Goal: Information Seeking & Learning: Learn about a topic

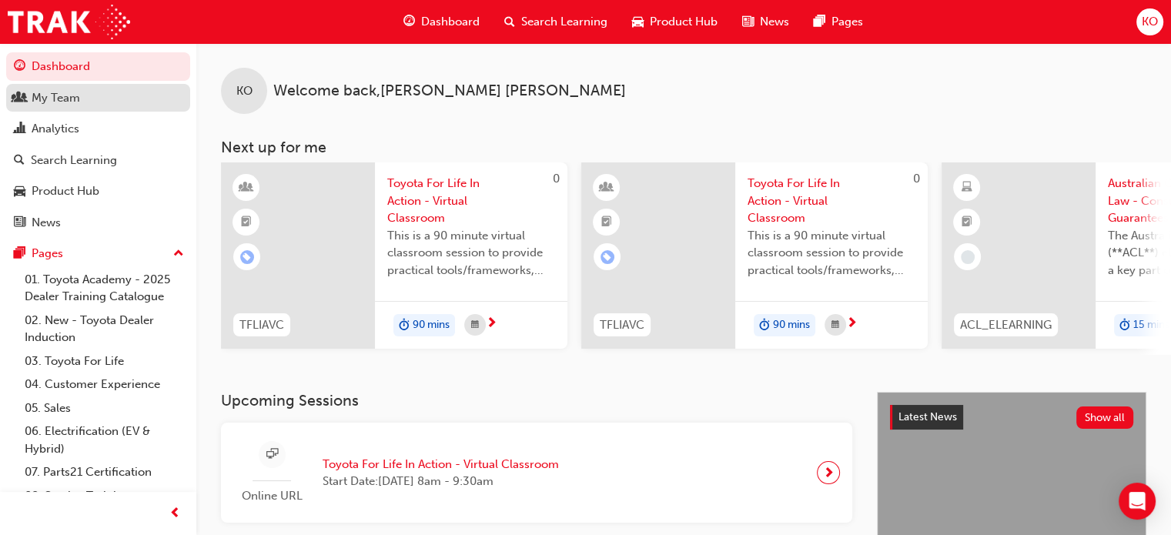
click at [93, 102] on div "My Team" at bounding box center [98, 98] width 169 height 19
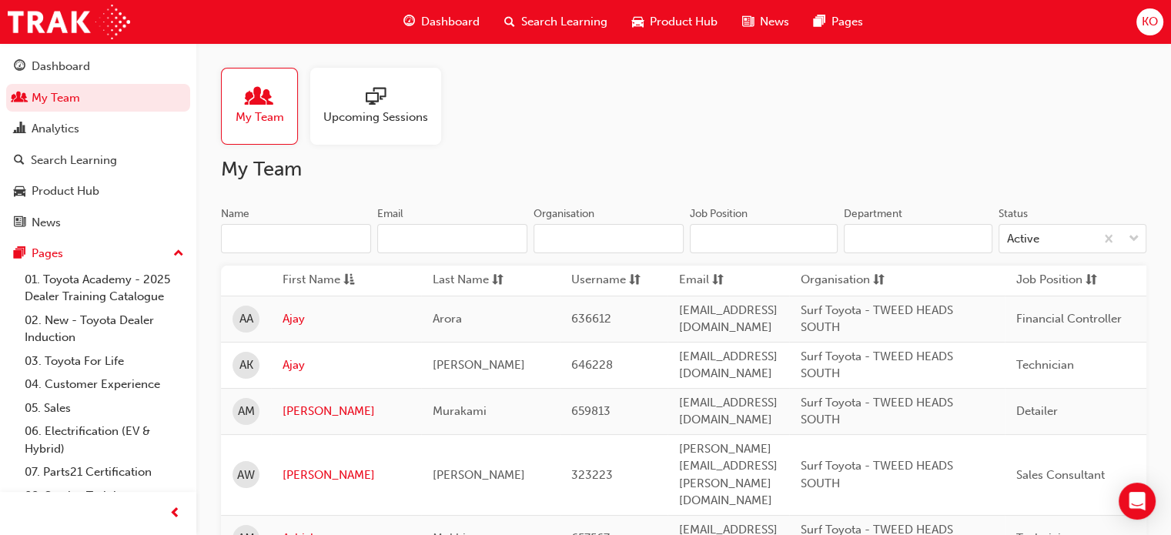
click at [393, 119] on span "Upcoming Sessions" at bounding box center [375, 118] width 105 height 18
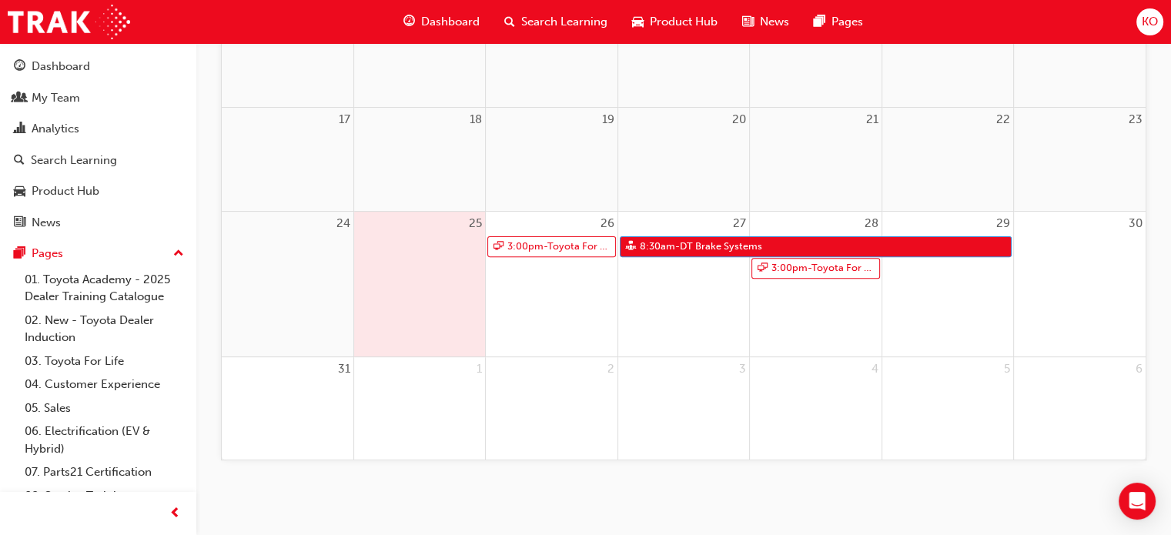
scroll to position [451, 0]
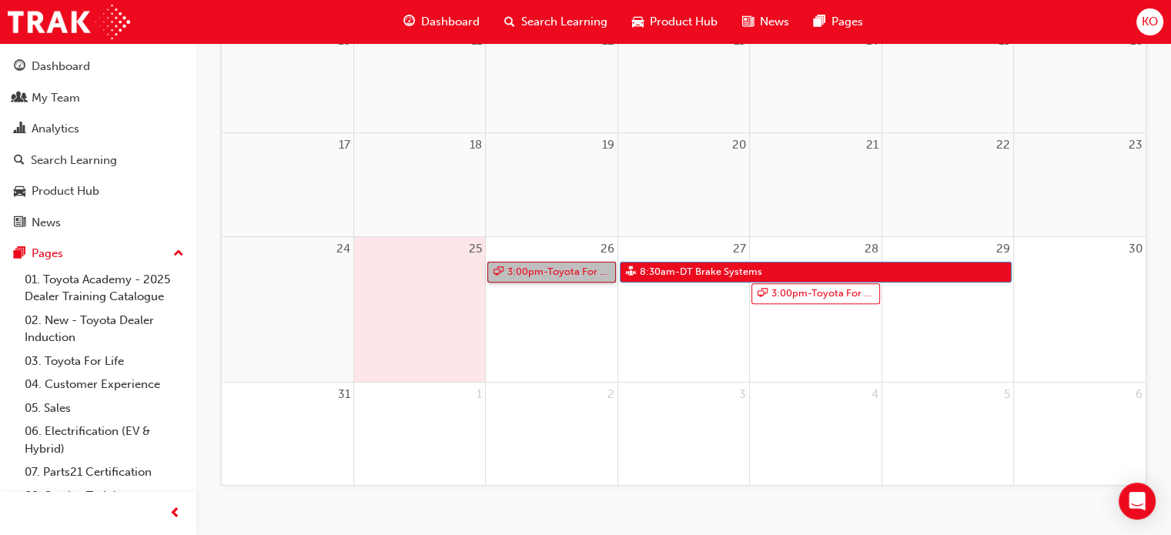
click at [556, 267] on link "3:00pm - Toyota For Life In Action - Virtual Classroom" at bounding box center [551, 272] width 128 height 21
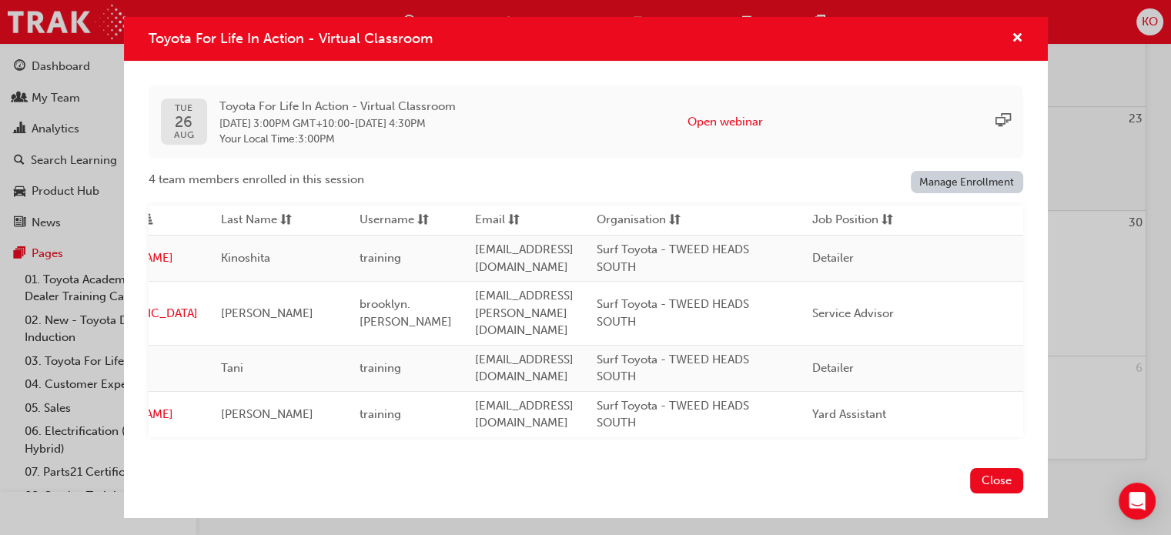
scroll to position [0, 0]
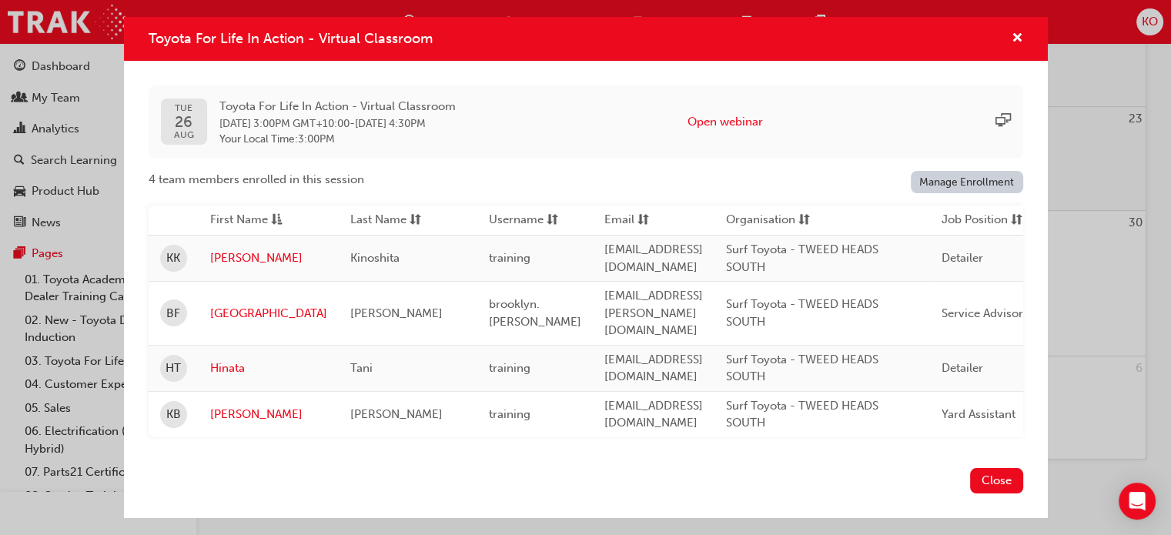
click at [999, 44] on div "Toyota For Life In Action - Virtual Classroom" at bounding box center [1011, 38] width 24 height 19
click at [1020, 40] on span "cross-icon" at bounding box center [1017, 39] width 12 height 14
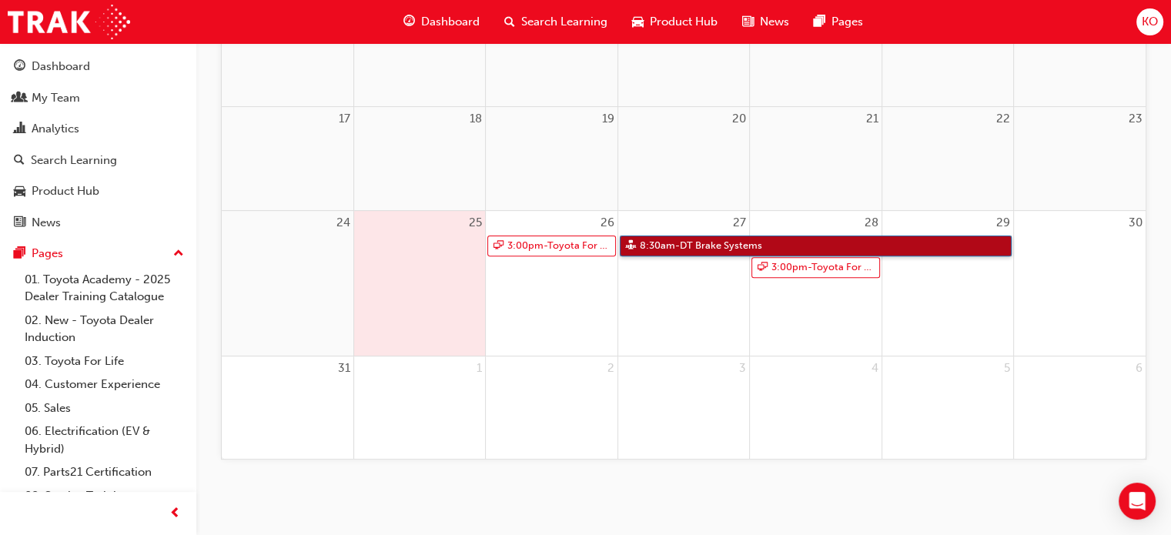
click at [697, 248] on link "8:30am - DT Brake Systems" at bounding box center [816, 246] width 392 height 21
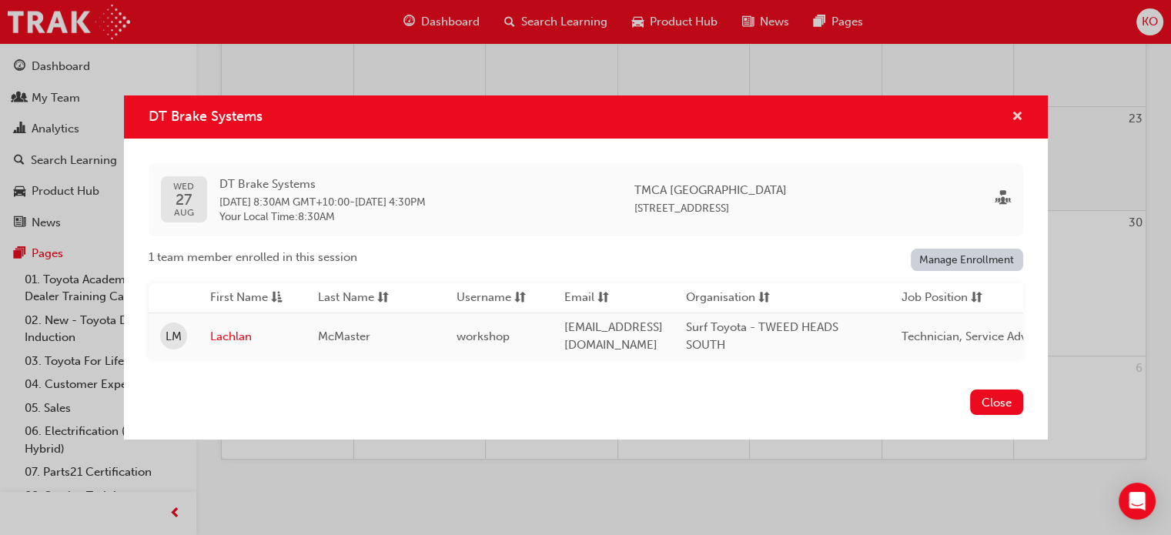
click at [1013, 113] on span "cross-icon" at bounding box center [1017, 118] width 12 height 14
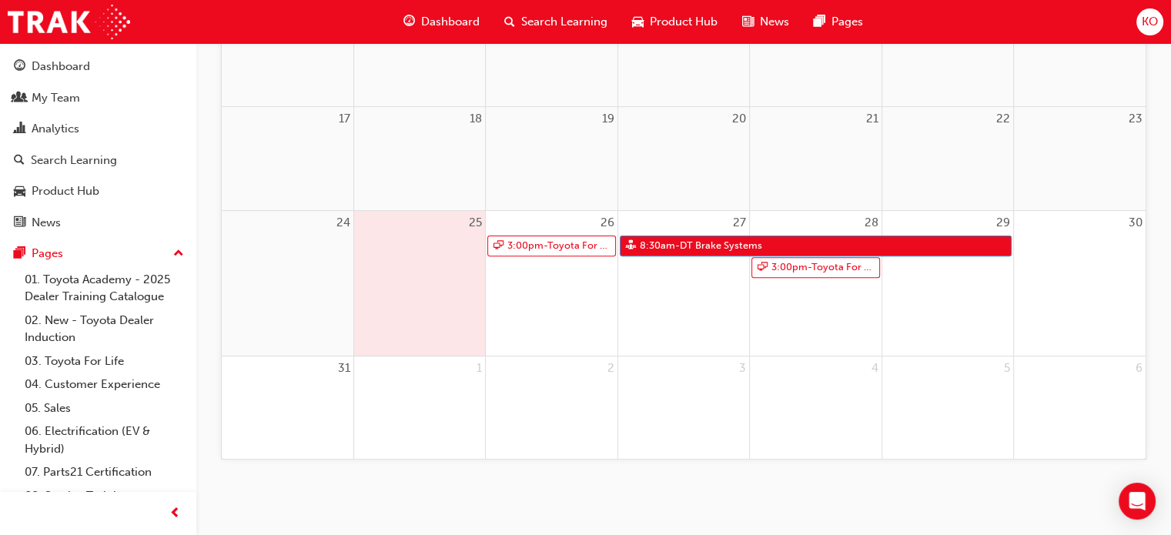
click at [560, 27] on span "Search Learning" at bounding box center [564, 22] width 86 height 18
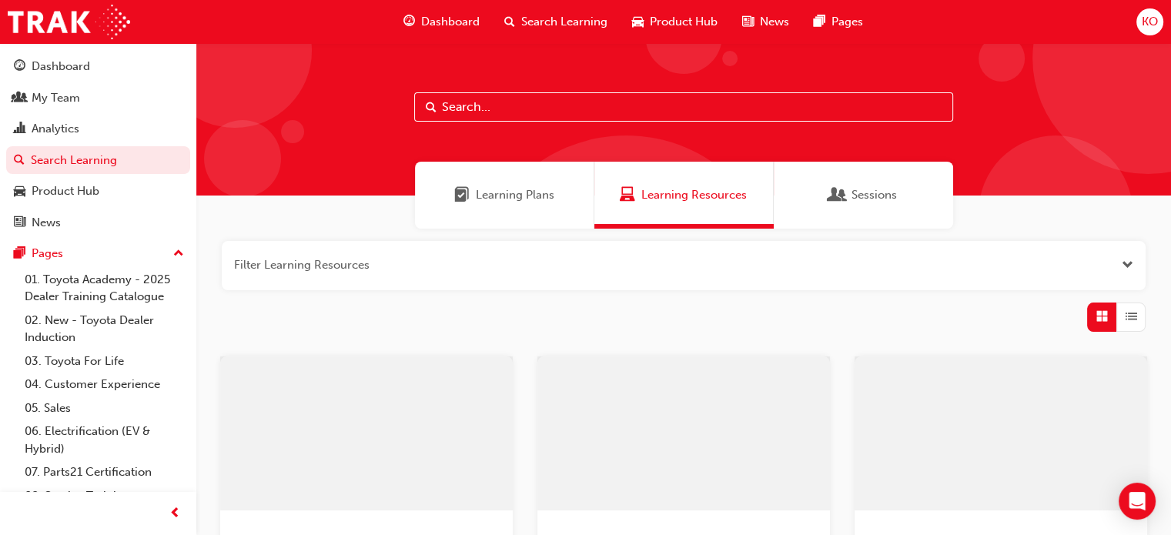
click at [506, 115] on input "text" at bounding box center [683, 106] width 539 height 29
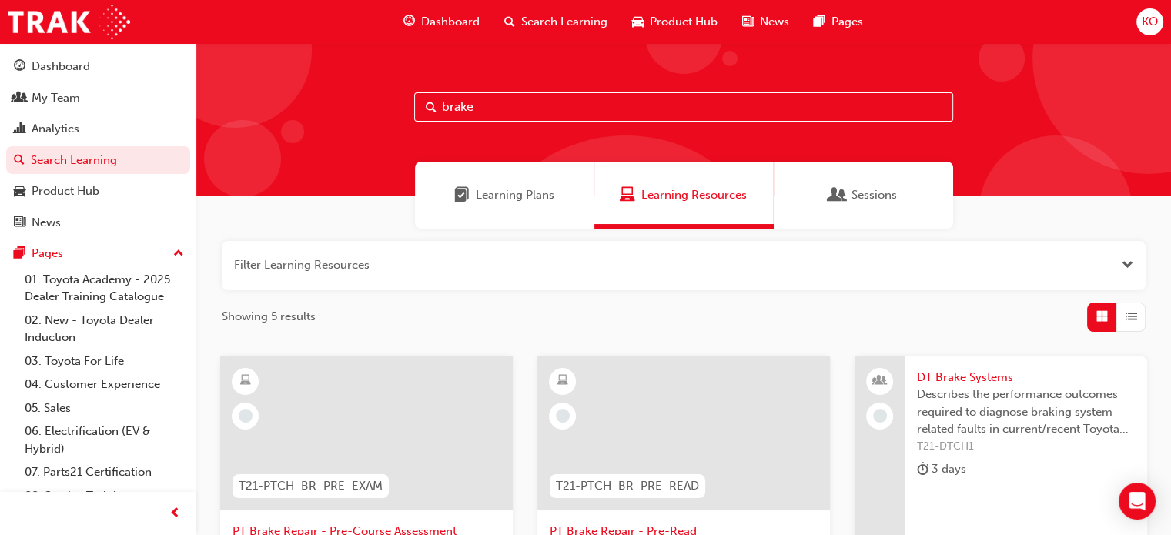
click at [511, 109] on input "brake" at bounding box center [683, 106] width 539 height 29
paste input "T21-DTCH1"
type input "T21-DTCH1"
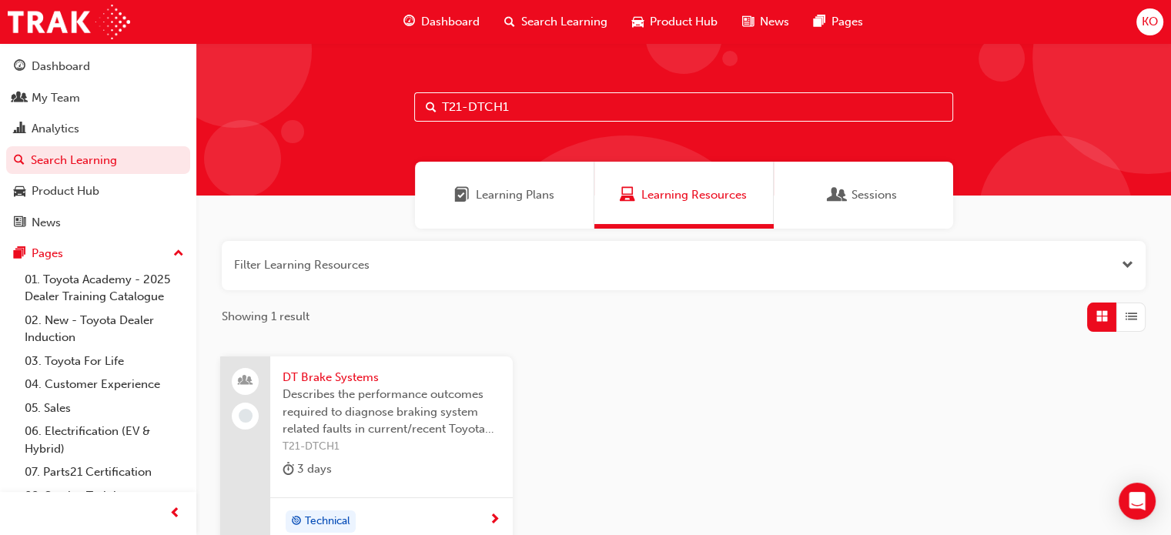
scroll to position [159, 0]
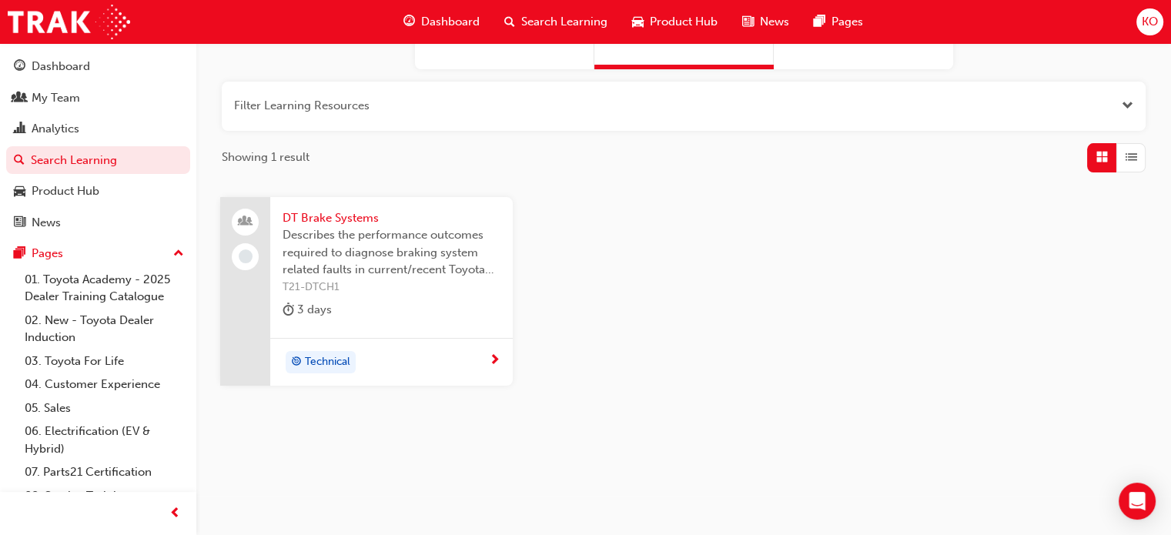
click at [391, 208] on div "DT Brake Systems Describes the performance outcomes required to diagnose brakin…" at bounding box center [391, 267] width 242 height 141
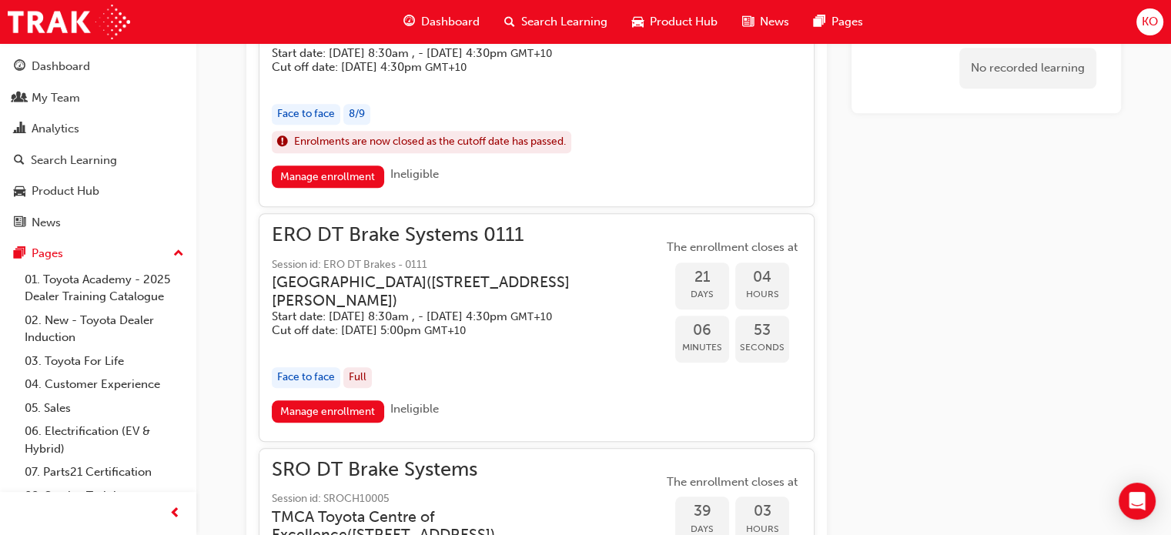
scroll to position [1256, 0]
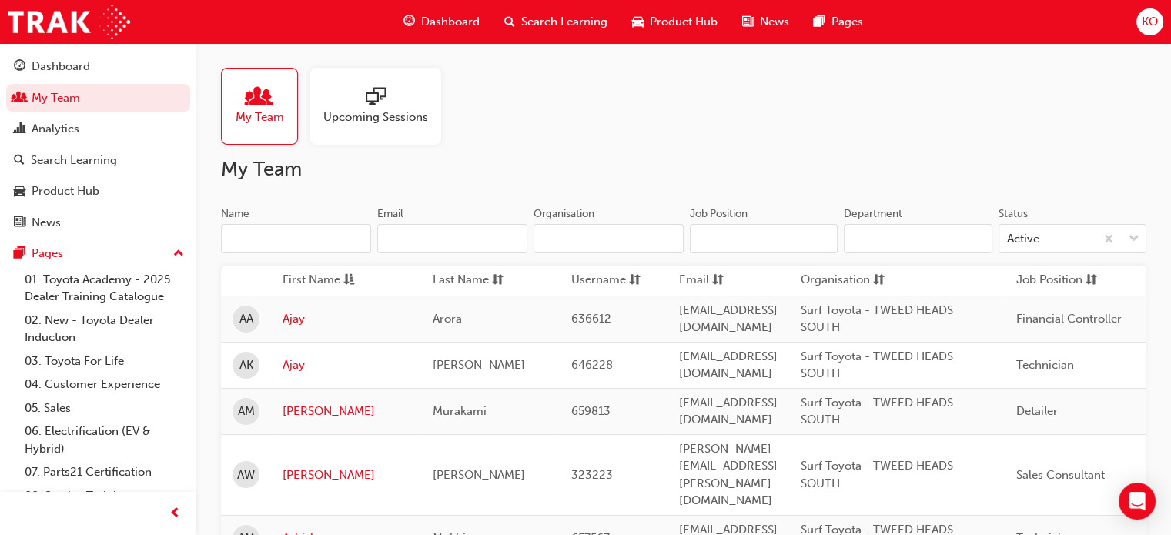
click at [404, 142] on div "Upcoming Sessions" at bounding box center [375, 106] width 131 height 77
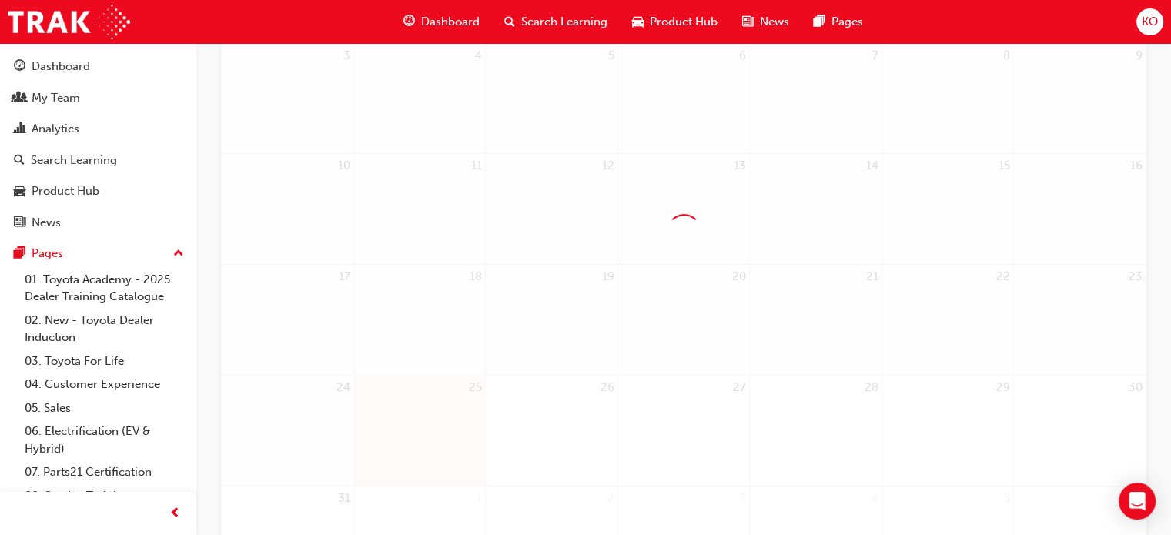
scroll to position [363, 0]
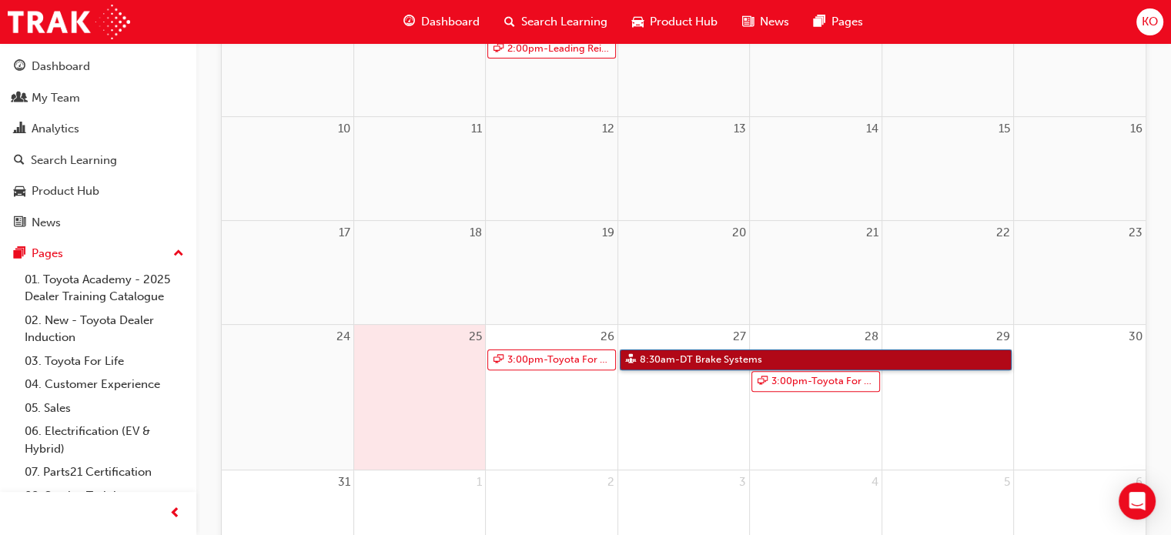
click at [643, 359] on link "8:30am - DT Brake Systems" at bounding box center [816, 359] width 392 height 21
